Goal: Navigation & Orientation: Find specific page/section

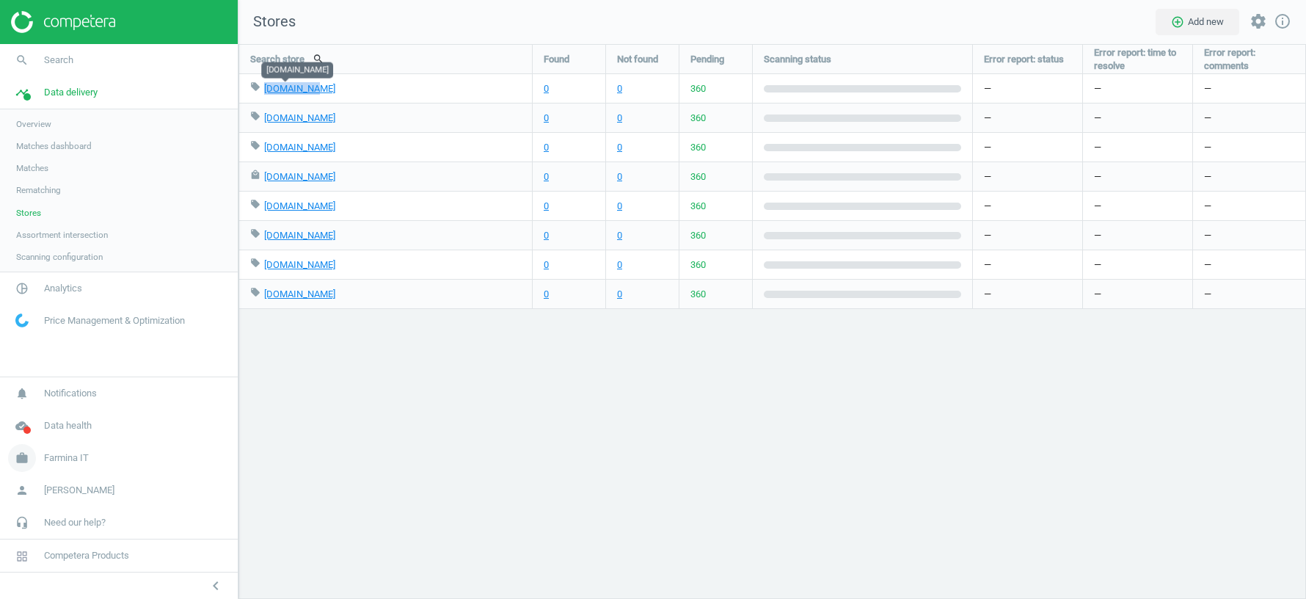
scroll to position [555, 1068]
click at [63, 462] on span "Farmina IT" at bounding box center [66, 457] width 45 height 13
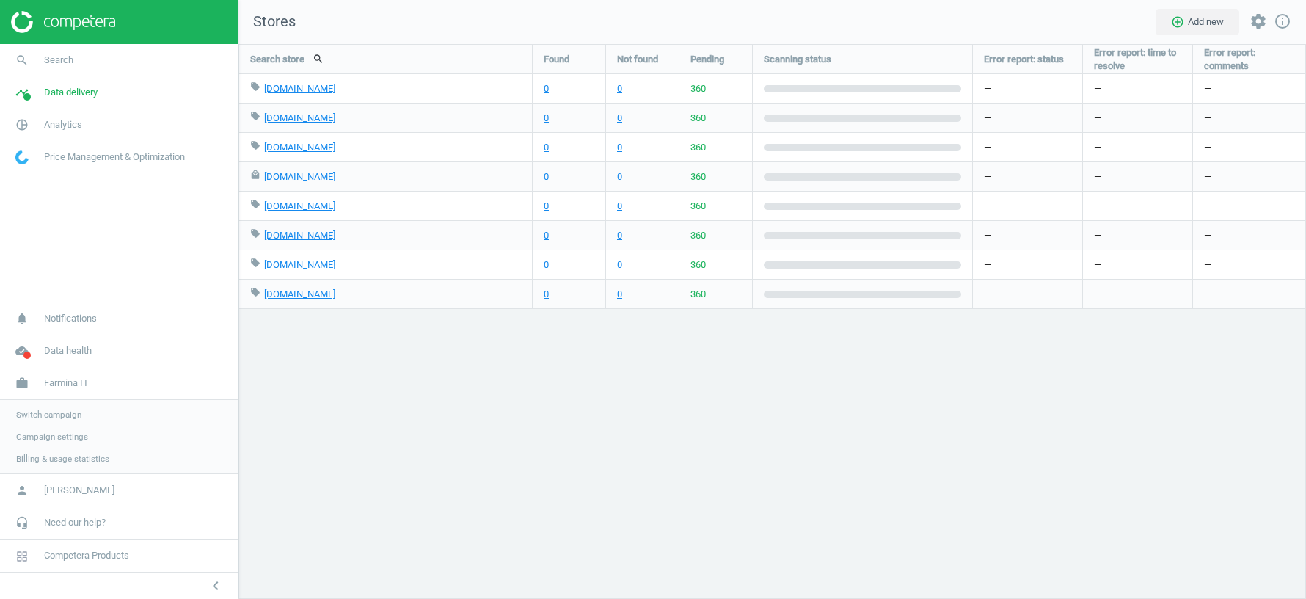
click at [67, 418] on span "Switch campaign" at bounding box center [48, 415] width 65 height 12
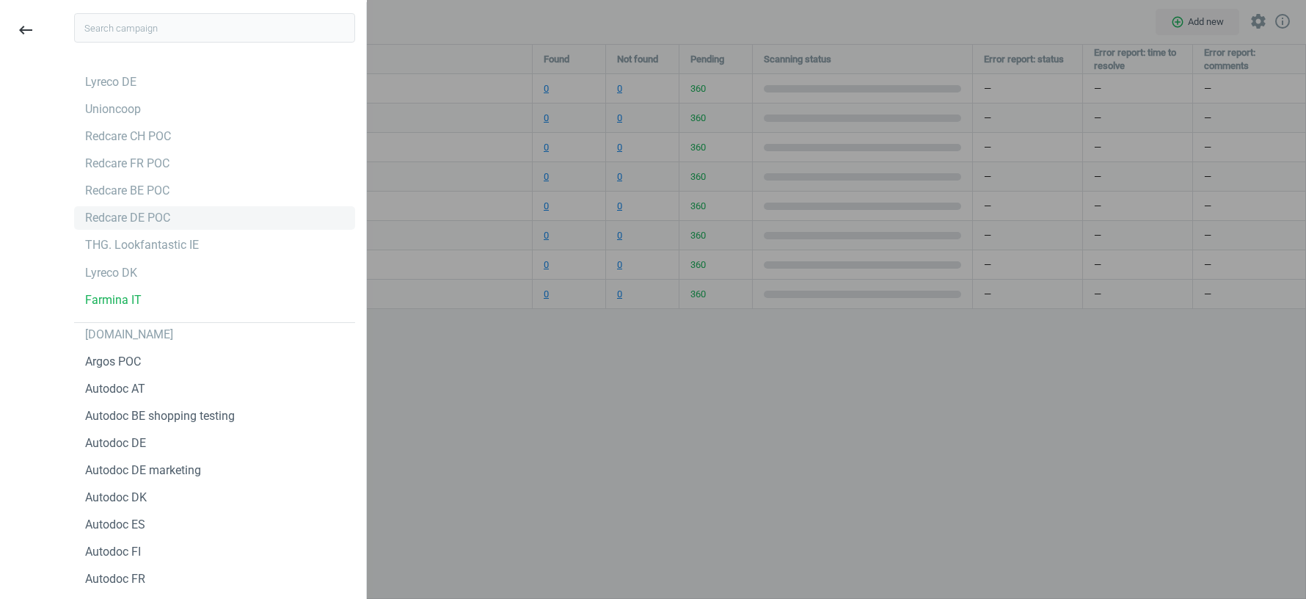
click at [129, 218] on div "Redcare DE POC" at bounding box center [127, 218] width 85 height 16
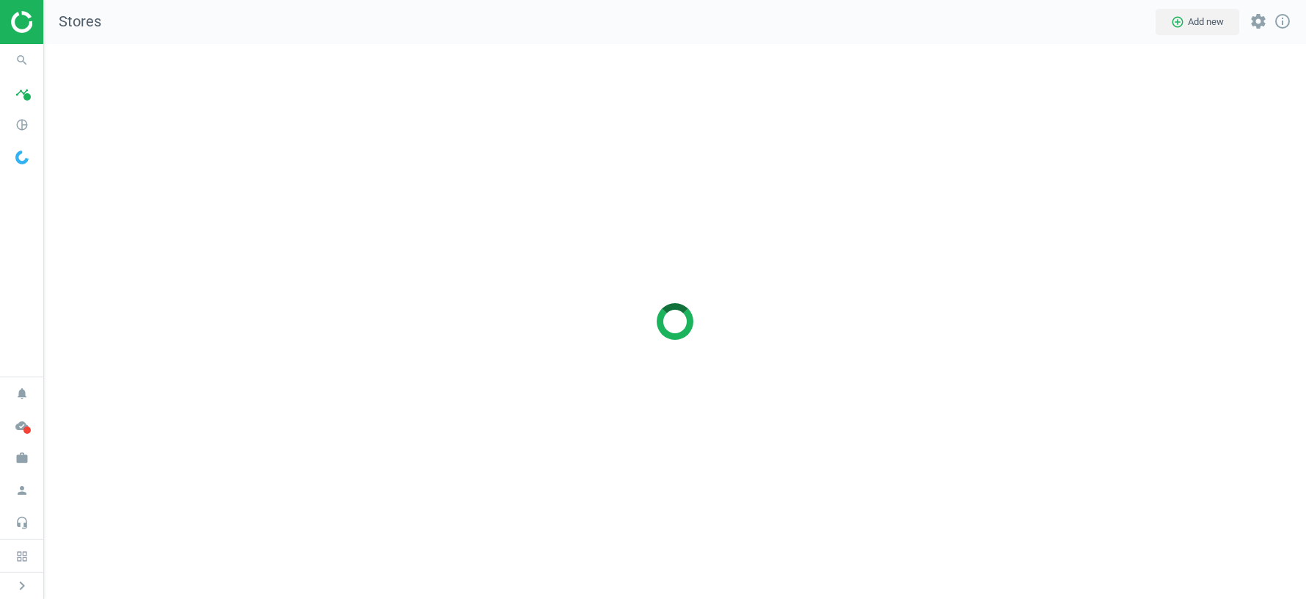
scroll to position [555, 1262]
click at [18, 460] on icon "work" at bounding box center [22, 458] width 28 height 28
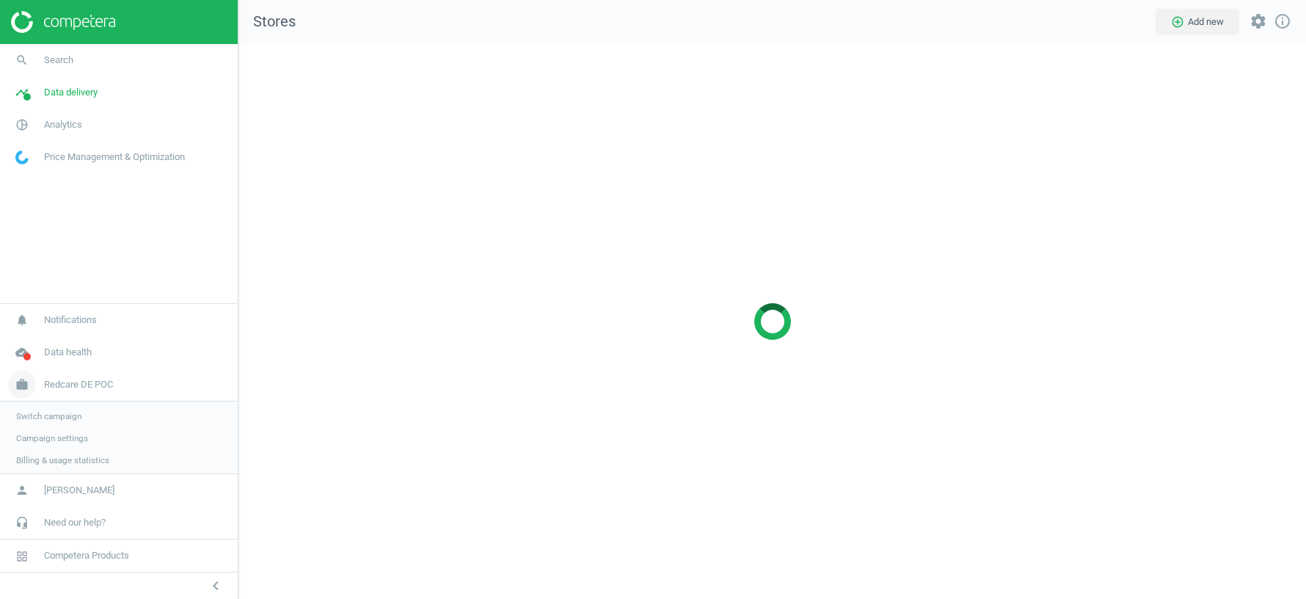
scroll to position [555, 1068]
click at [57, 412] on span "Switch campaign" at bounding box center [48, 415] width 65 height 12
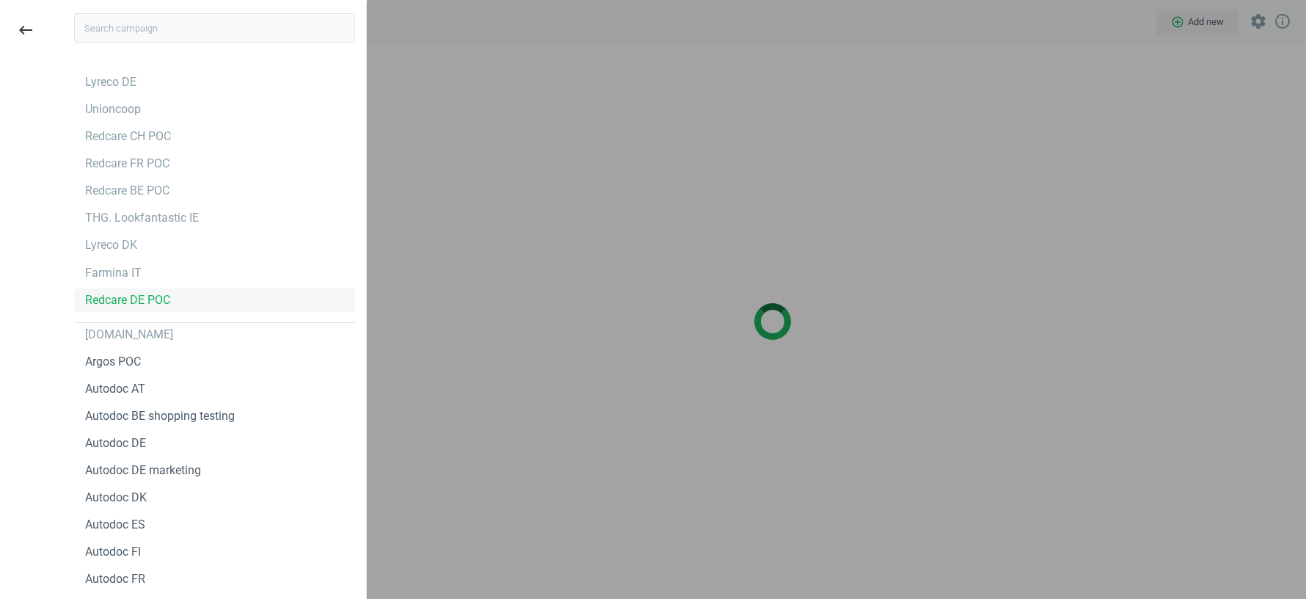
click at [114, 304] on div "Redcare DE POC" at bounding box center [127, 300] width 85 height 16
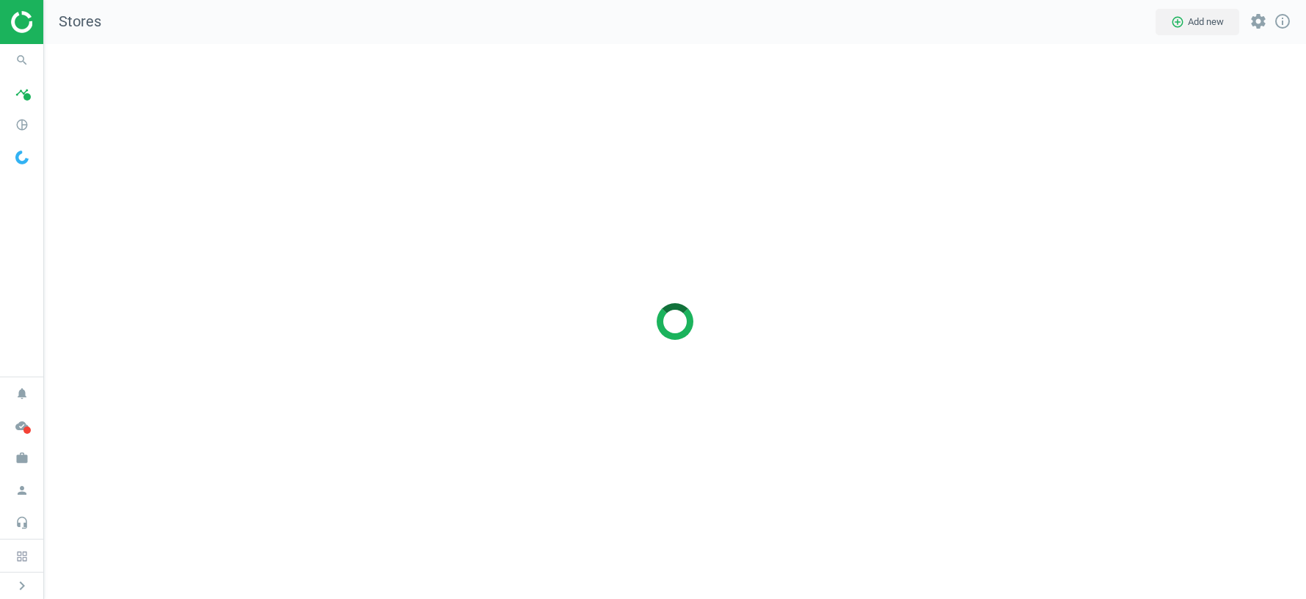
scroll to position [555, 1262]
